Goal: Use online tool/utility: Utilize a website feature to perform a specific function

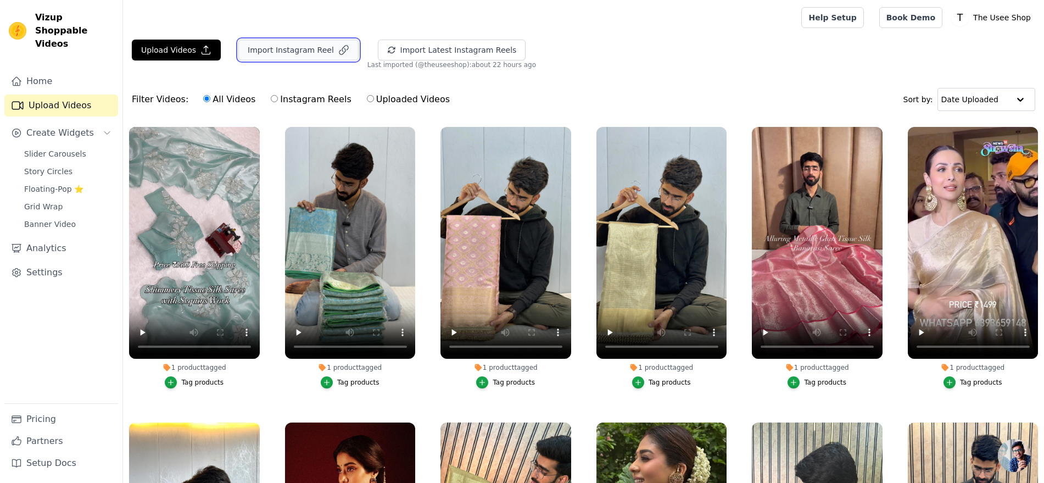
click at [265, 48] on button "Import Instagram Reel" at bounding box center [298, 50] width 120 height 21
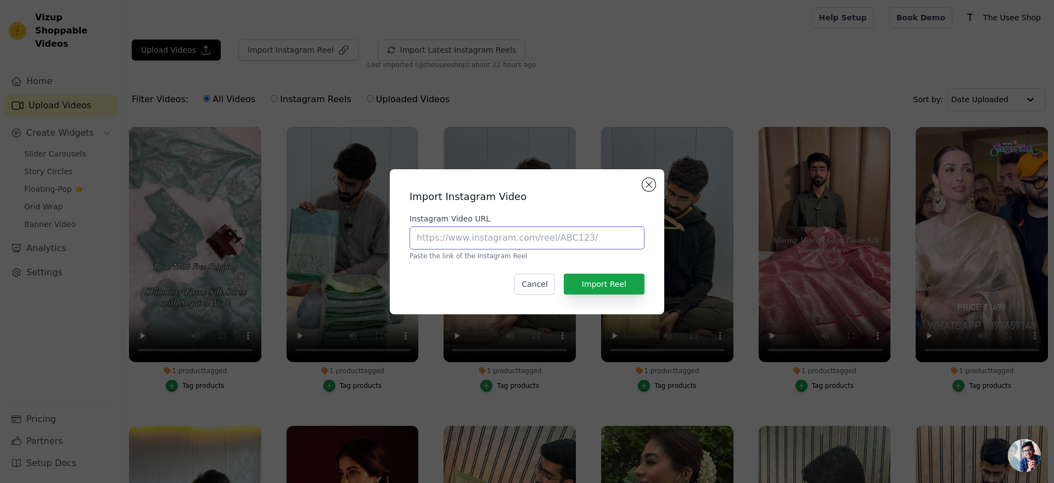
paste input "https://www.instagram.com/reel/C4QIc5ixss0/?utm_source=ig_web_copy_link"
type input "https://www.instagram.com/reel/C4QIc5ixss0/?utm_source=ig_web_copy_link"
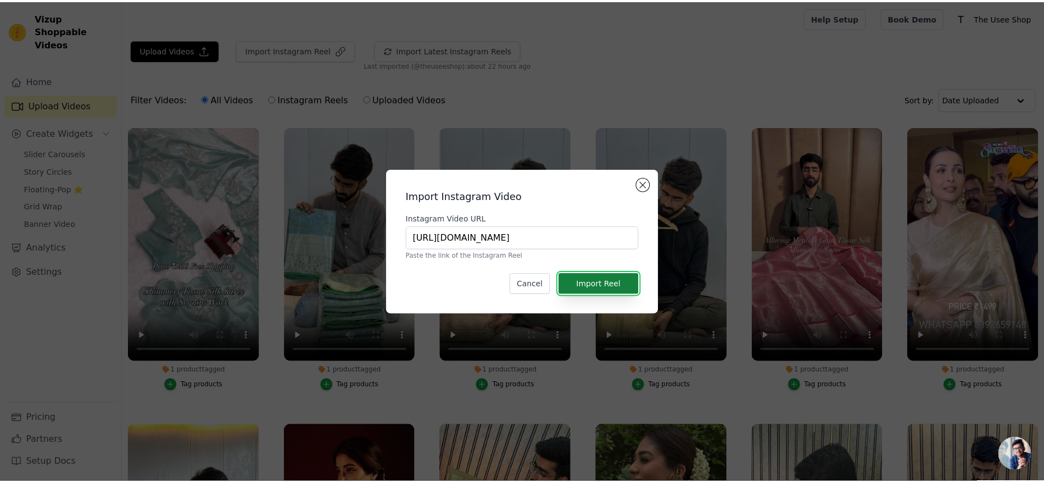
scroll to position [0, 0]
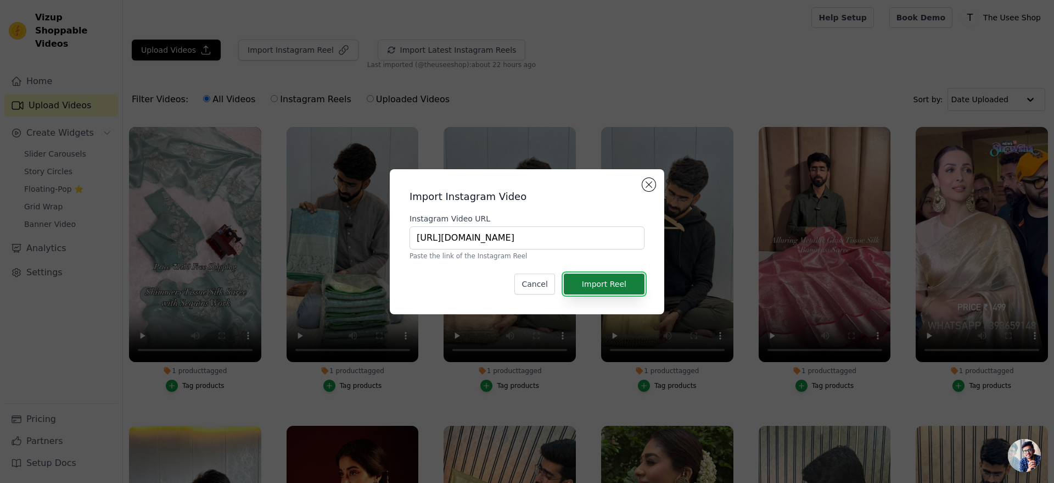
click at [603, 275] on button "Import Reel" at bounding box center [604, 283] width 81 height 21
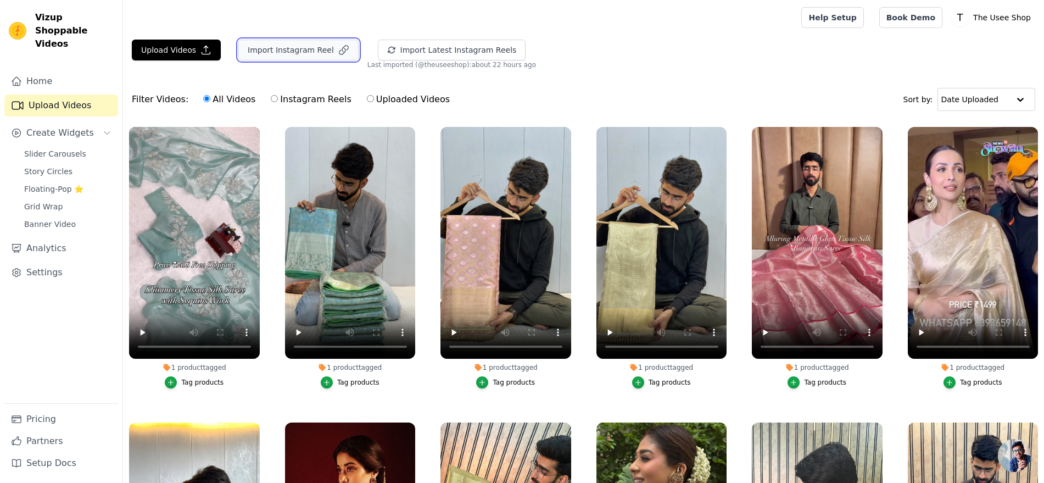
click at [325, 42] on button "Import Instagram Reel" at bounding box center [298, 50] width 120 height 21
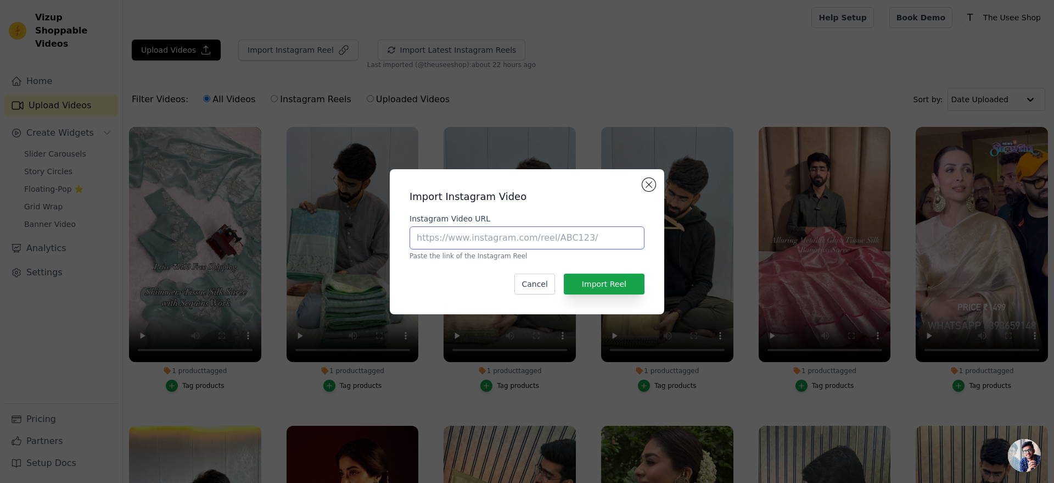
paste input "https://www.instagram.com/reel/C4QIc5ixss0/?utm_source=ig_web_copy_link"
type input "https://www.instagram.com/reel/C4QIc5ixss0/?utm_source=ig_web_copy_link"
click at [605, 279] on button "Import Reel" at bounding box center [604, 283] width 81 height 21
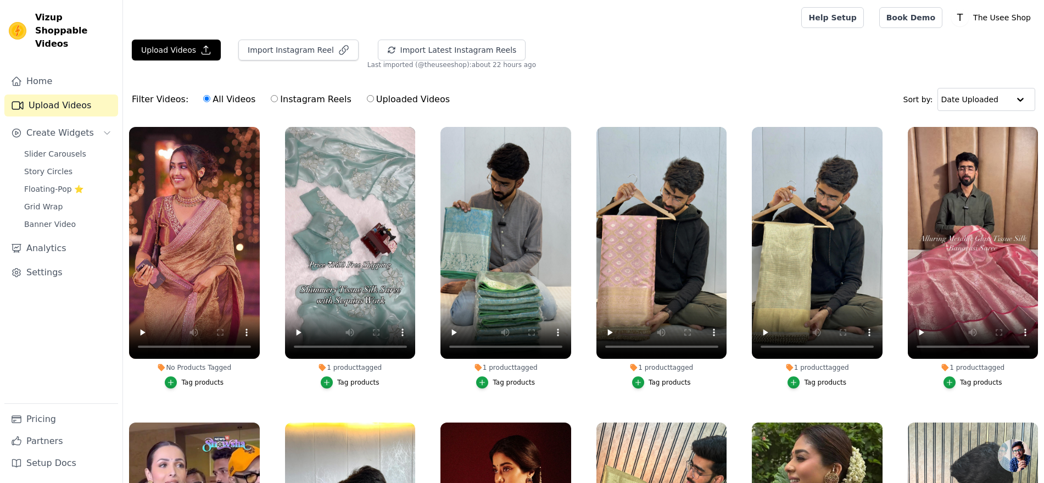
click at [188, 378] on div "Tag products" at bounding box center [202, 382] width 42 height 9
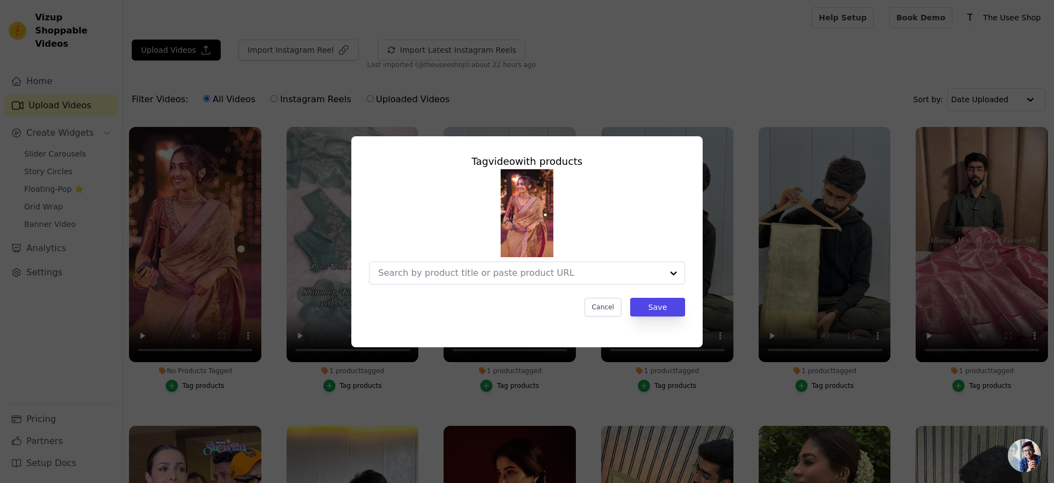
drag, startPoint x: 433, startPoint y: 257, endPoint x: 406, endPoint y: 284, distance: 38.8
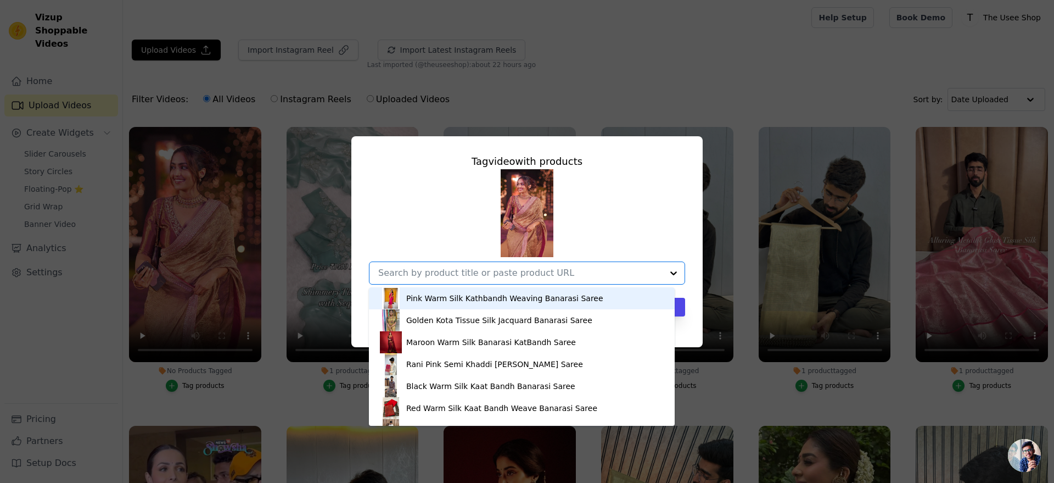
drag, startPoint x: 406, startPoint y: 284, endPoint x: 412, endPoint y: 276, distance: 11.0
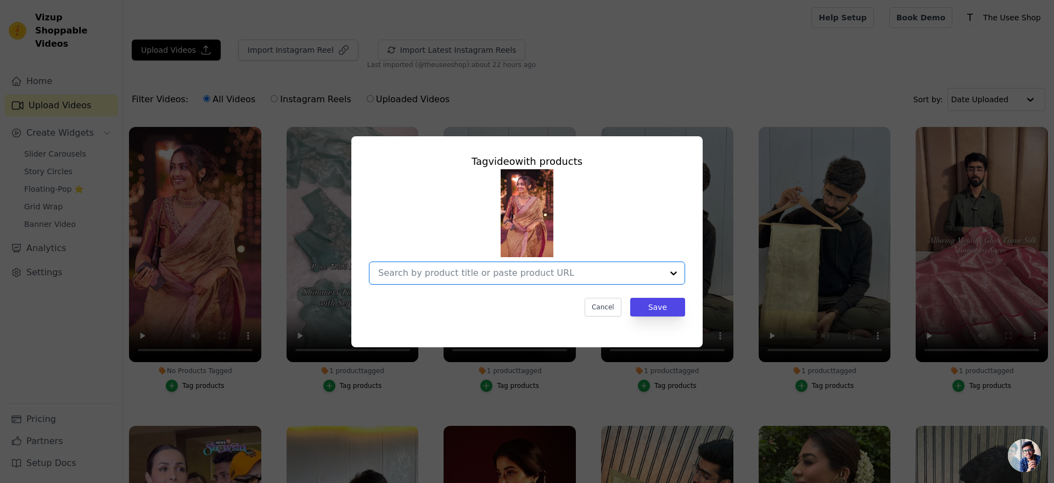
paste input "https://theuseeshop.com/products/reba-mam-inspired-crush-tissue-saree"
type input "https://theuseeshop.com/products/reba-mam-inspired-crush-tissue-saree"
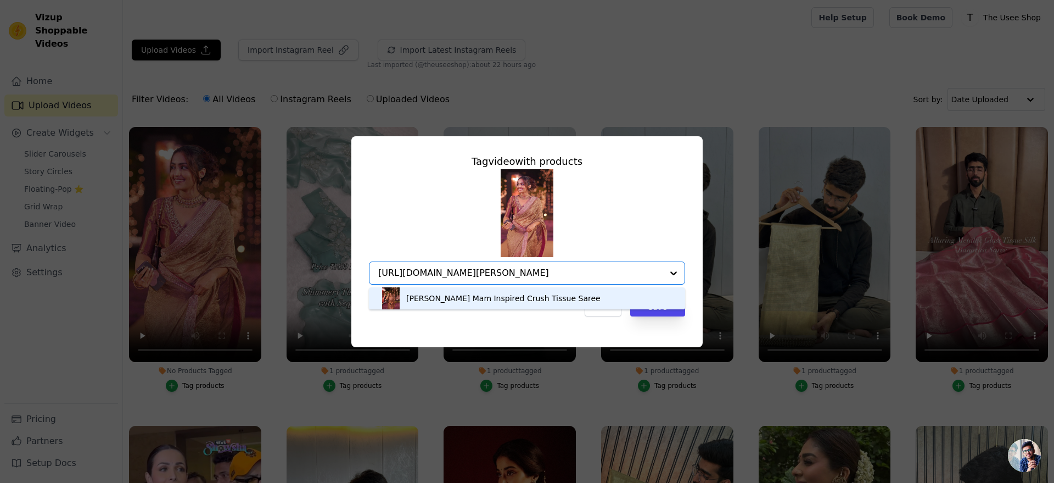
click at [633, 293] on div "Reba Mam Inspired Crush Tissue Saree" at bounding box center [527, 298] width 294 height 22
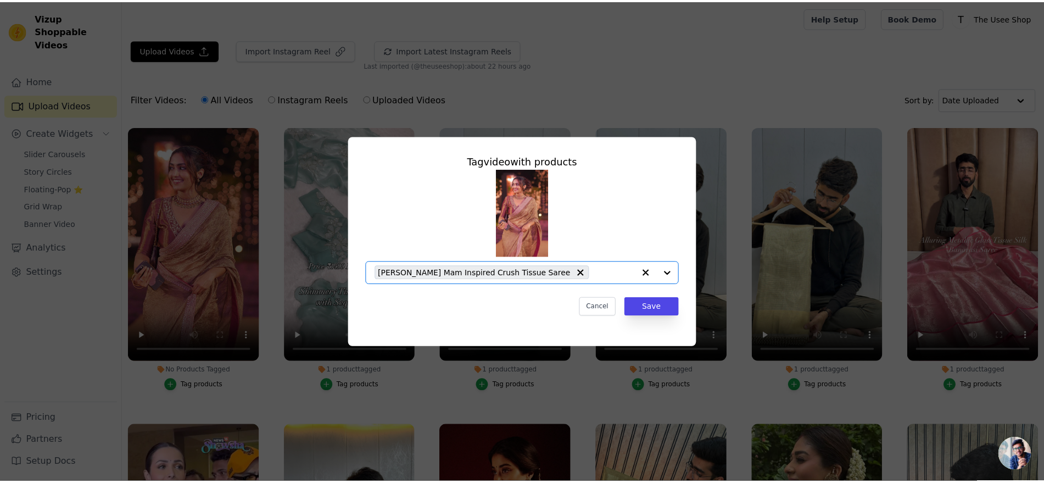
scroll to position [0, 0]
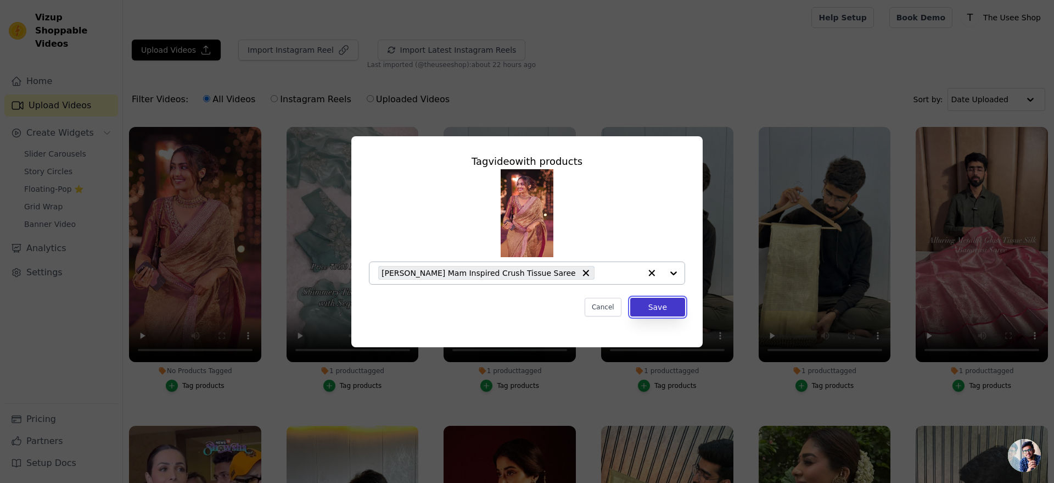
click at [657, 305] on button "Save" at bounding box center [657, 307] width 55 height 19
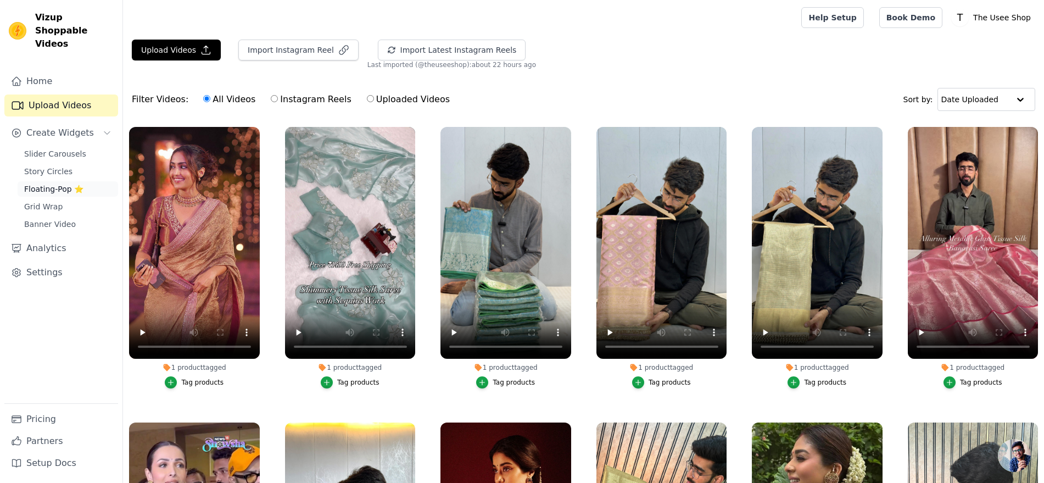
click at [59, 183] on span "Floating-Pop ⭐" at bounding box center [53, 188] width 59 height 11
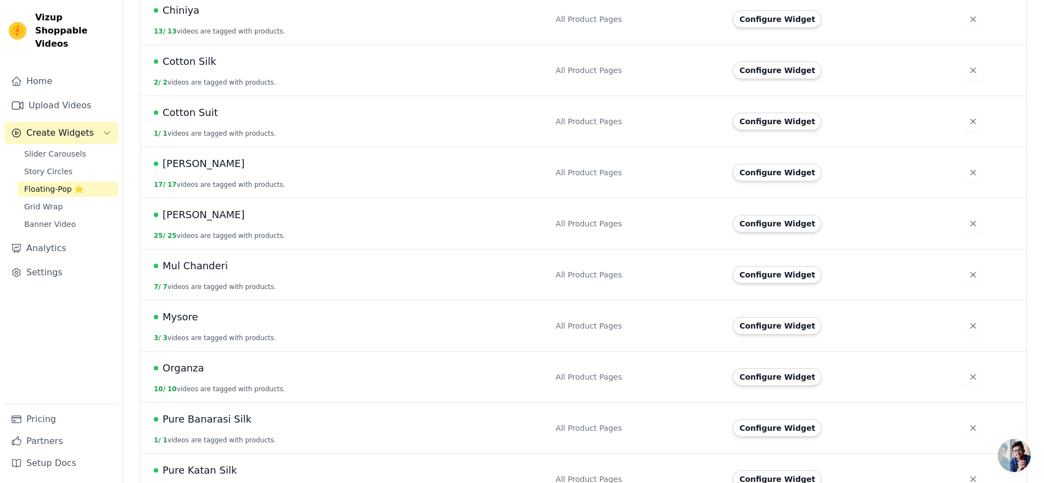
scroll to position [715, 0]
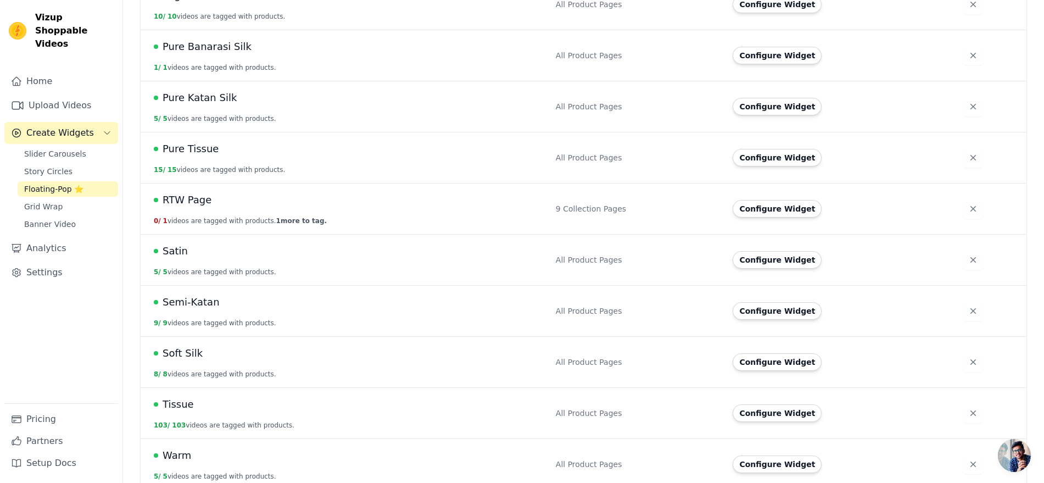
click at [237, 401] on td "Tissue 103 / 103 videos are tagged with products." at bounding box center [345, 412] width 408 height 51
click at [755, 408] on button "Configure Widget" at bounding box center [776, 413] width 89 height 18
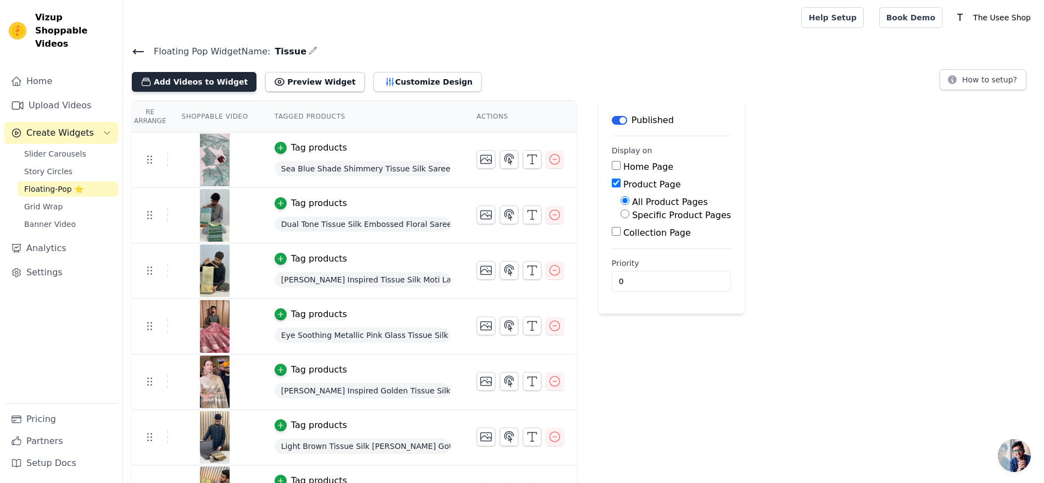
click at [216, 80] on button "Add Videos to Widget" at bounding box center [194, 82] width 125 height 20
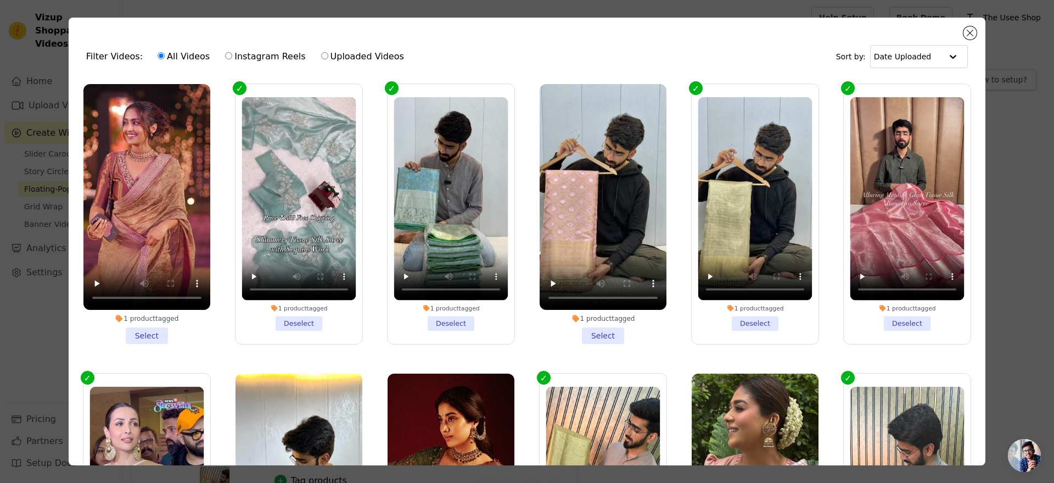
click at [144, 323] on li "1 product tagged Select" at bounding box center [146, 214] width 127 height 260
click at [0, 0] on input "1 product tagged Select" at bounding box center [0, 0] width 0 height 0
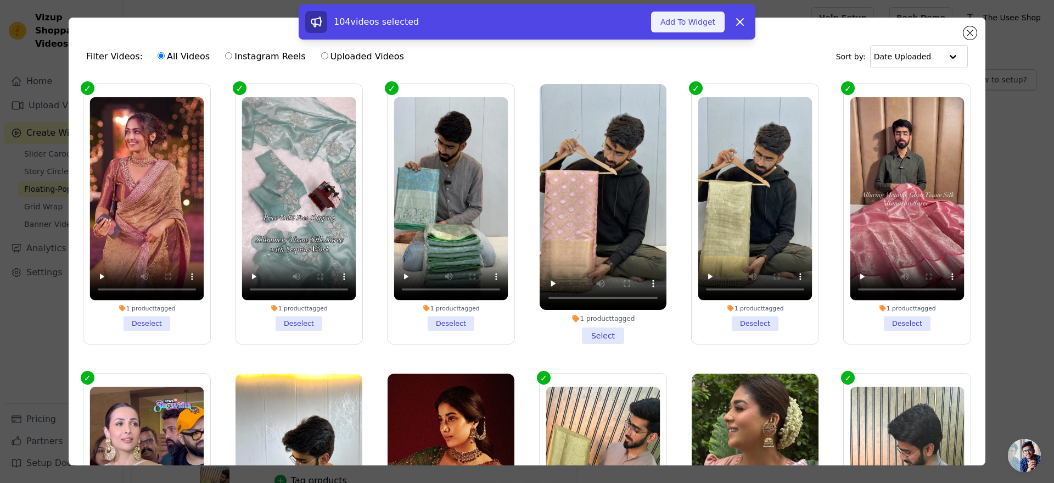
click at [674, 14] on button "Add To Widget" at bounding box center [688, 22] width 74 height 21
